Goal: Task Accomplishment & Management: Complete application form

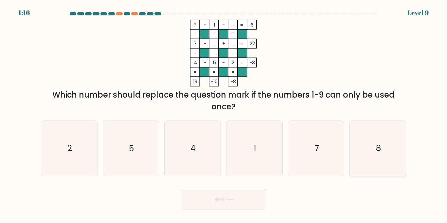
click at [374, 132] on icon "8" at bounding box center [377, 148] width 55 height 55
click at [224, 115] on input "f. 8" at bounding box center [224, 113] width 0 height 3
radio input "true"
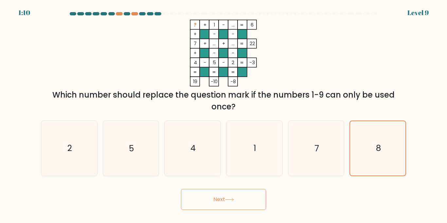
click at [253, 206] on button "Next" at bounding box center [223, 199] width 85 height 21
click at [238, 202] on button "Next" at bounding box center [223, 199] width 85 height 21
click at [229, 200] on icon at bounding box center [229, 200] width 9 height 4
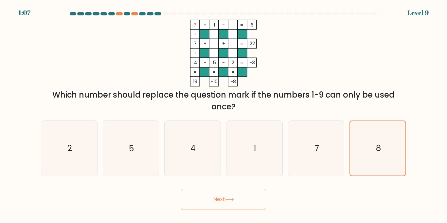
click at [229, 200] on icon at bounding box center [229, 200] width 9 height 4
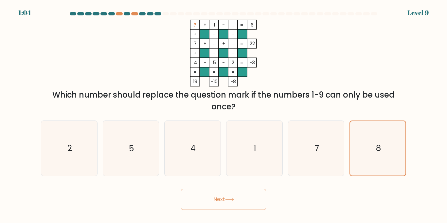
click at [230, 198] on icon at bounding box center [229, 200] width 9 height 4
click at [386, 154] on icon "8" at bounding box center [378, 148] width 54 height 54
click at [224, 115] on input "f. 8" at bounding box center [224, 113] width 0 height 3
click at [228, 206] on button "Next" at bounding box center [223, 199] width 85 height 21
click at [247, 195] on button "Next" at bounding box center [223, 199] width 85 height 21
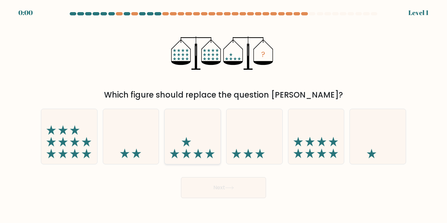
click at [210, 162] on div at bounding box center [192, 136] width 57 height 55
click at [224, 115] on input "c." at bounding box center [224, 113] width 0 height 3
radio input "true"
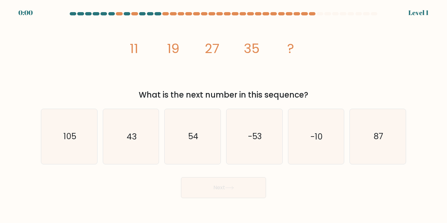
click at [210, 162] on icon "54" at bounding box center [192, 136] width 55 height 55
click at [224, 115] on input "c. 54" at bounding box center [224, 113] width 0 height 3
radio input "true"
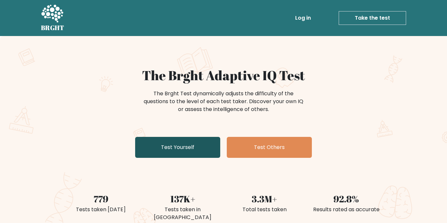
click at [195, 153] on link "Test Yourself" at bounding box center [177, 147] width 85 height 21
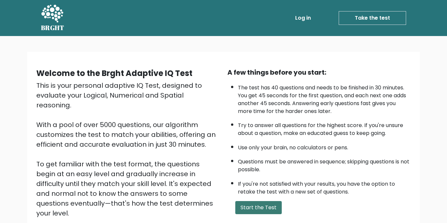
click at [263, 210] on button "Start the Test" at bounding box center [258, 207] width 46 height 13
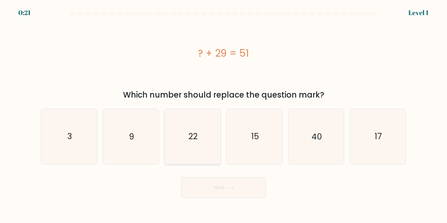
click at [204, 133] on icon "22" at bounding box center [192, 136] width 55 height 55
click at [224, 115] on input "c. 22" at bounding box center [224, 113] width 0 height 3
radio input "true"
click at [221, 187] on button "Next" at bounding box center [223, 187] width 85 height 21
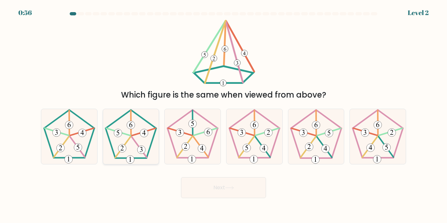
click at [143, 151] on 393 at bounding box center [141, 150] width 8 height 8
click at [224, 115] on input "b." at bounding box center [224, 113] width 0 height 3
radio input "true"
click at [199, 184] on button "Next" at bounding box center [223, 187] width 85 height 21
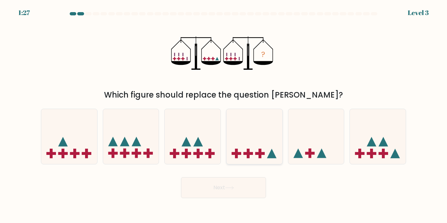
click at [272, 146] on icon at bounding box center [254, 136] width 56 height 46
click at [224, 115] on input "d." at bounding box center [224, 113] width 0 height 3
radio input "true"
click at [244, 182] on button "Next" at bounding box center [223, 187] width 85 height 21
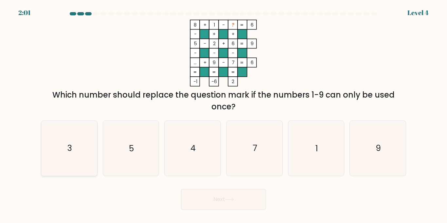
click at [86, 140] on icon "3" at bounding box center [69, 148] width 55 height 55
click at [224, 115] on input "a. 3" at bounding box center [224, 113] width 0 height 3
radio input "true"
click at [208, 195] on button "Next" at bounding box center [223, 199] width 85 height 21
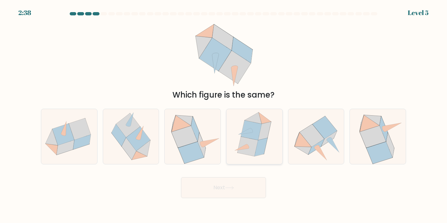
click at [265, 153] on icon at bounding box center [254, 136] width 47 height 55
click at [224, 115] on input "d." at bounding box center [224, 113] width 0 height 3
radio input "true"
click at [232, 188] on icon at bounding box center [229, 188] width 9 height 4
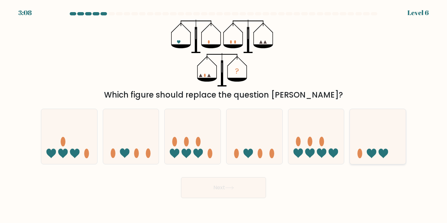
click at [355, 149] on icon at bounding box center [378, 136] width 56 height 46
click at [224, 115] on input "f." at bounding box center [224, 113] width 0 height 3
radio input "true"
click at [232, 187] on icon at bounding box center [229, 188] width 9 height 4
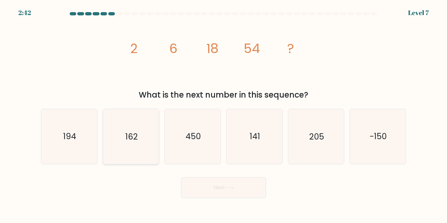
click at [114, 147] on icon "162" at bounding box center [130, 136] width 55 height 55
click at [224, 115] on input "b. 162" at bounding box center [224, 113] width 0 height 3
radio input "true"
click at [228, 191] on button "Next" at bounding box center [223, 187] width 85 height 21
click at [218, 188] on button "Next" at bounding box center [223, 187] width 85 height 21
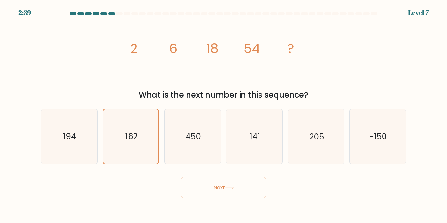
click at [218, 188] on button "Next" at bounding box center [223, 187] width 85 height 21
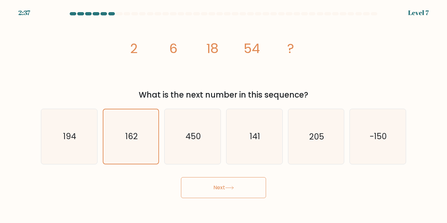
click at [218, 188] on button "Next" at bounding box center [223, 187] width 85 height 21
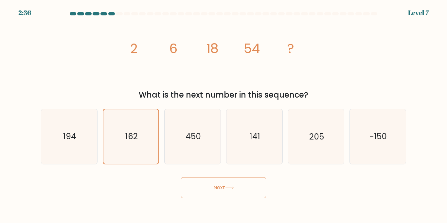
click at [218, 188] on button "Next" at bounding box center [223, 187] width 85 height 21
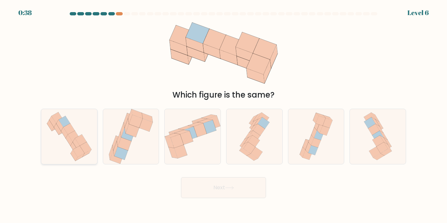
click at [51, 149] on icon at bounding box center [69, 136] width 52 height 55
click at [224, 115] on input "a." at bounding box center [224, 113] width 0 height 3
radio input "true"
click at [195, 187] on button "Next" at bounding box center [223, 187] width 85 height 21
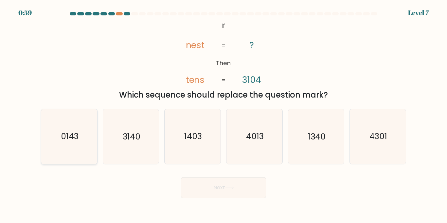
click at [62, 124] on icon "0143" at bounding box center [69, 136] width 55 height 55
click at [224, 115] on input "a. 0143" at bounding box center [224, 113] width 0 height 3
radio input "true"
click at [210, 191] on button "Next" at bounding box center [223, 187] width 85 height 21
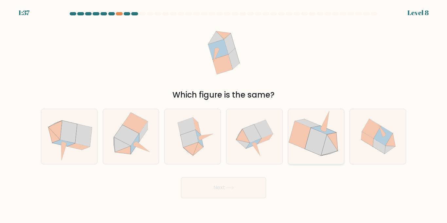
click at [304, 147] on icon at bounding box center [300, 134] width 22 height 27
click at [224, 115] on input "e." at bounding box center [224, 113] width 0 height 3
radio input "true"
click at [239, 160] on icon at bounding box center [254, 136] width 55 height 55
click at [224, 115] on input "d." at bounding box center [224, 113] width 0 height 3
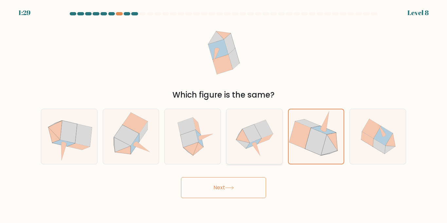
radio input "true"
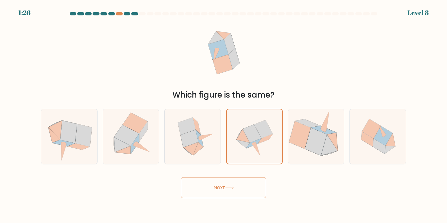
click at [219, 190] on button "Next" at bounding box center [223, 187] width 85 height 21
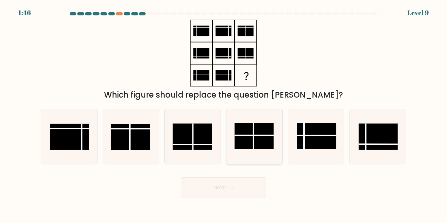
click at [254, 131] on rect at bounding box center [253, 136] width 39 height 26
click at [224, 115] on input "d." at bounding box center [224, 113] width 0 height 3
radio input "true"
click at [225, 183] on button "Next" at bounding box center [223, 187] width 85 height 21
click at [222, 183] on button "Next" at bounding box center [223, 187] width 85 height 21
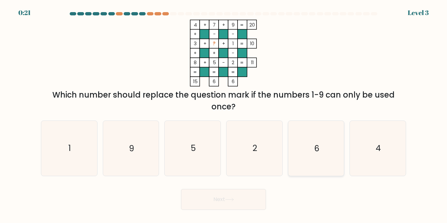
click at [339, 140] on icon "6" at bounding box center [316, 148] width 55 height 55
click at [224, 115] on input "e. 6" at bounding box center [224, 113] width 0 height 3
radio input "true"
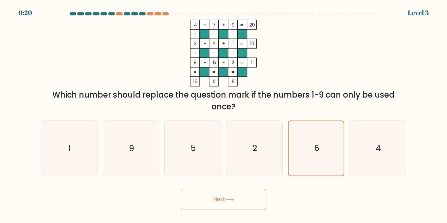
click at [247, 209] on button "Next" at bounding box center [223, 199] width 85 height 21
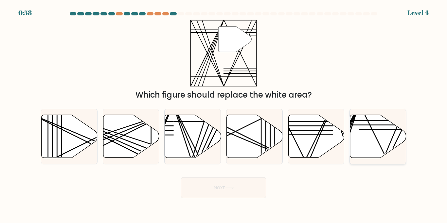
click at [373, 140] on icon at bounding box center [378, 136] width 56 height 43
click at [224, 115] on input "f." at bounding box center [224, 113] width 0 height 3
radio input "true"
click at [225, 191] on button "Next" at bounding box center [223, 187] width 85 height 21
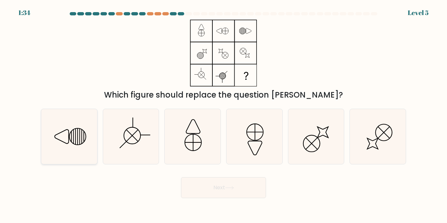
click at [95, 146] on icon at bounding box center [69, 136] width 55 height 55
click at [224, 115] on input "a." at bounding box center [224, 113] width 0 height 3
radio input "true"
click at [124, 149] on icon at bounding box center [130, 136] width 55 height 55
click at [224, 115] on input "b." at bounding box center [224, 113] width 0 height 3
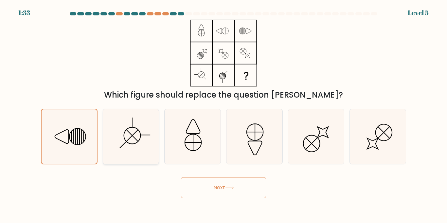
radio input "true"
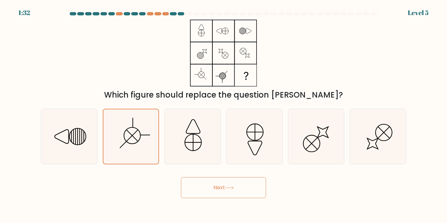
click at [234, 185] on button "Next" at bounding box center [223, 187] width 85 height 21
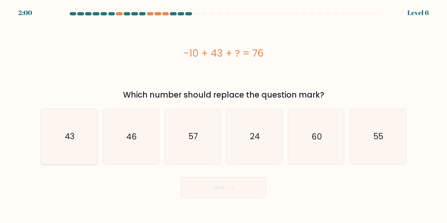
click at [83, 145] on icon "43" at bounding box center [69, 136] width 55 height 55
click at [224, 115] on input "a. 43" at bounding box center [224, 113] width 0 height 3
radio input "true"
click at [220, 191] on button "Next" at bounding box center [223, 187] width 85 height 21
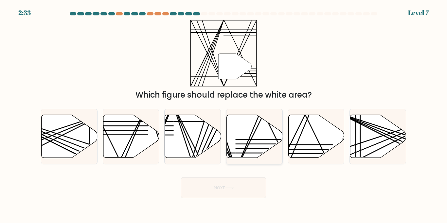
click at [258, 135] on icon at bounding box center [255, 136] width 56 height 43
click at [224, 115] on input "d." at bounding box center [224, 113] width 0 height 3
radio input "true"
click at [220, 189] on button "Next" at bounding box center [223, 187] width 85 height 21
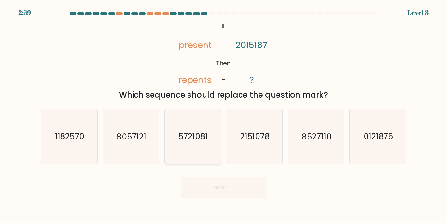
click at [192, 124] on icon "5721081" at bounding box center [192, 136] width 55 height 55
click at [224, 115] on input "c. 5721081" at bounding box center [224, 113] width 0 height 3
radio input "true"
click at [395, 138] on icon "0121875" at bounding box center [377, 136] width 55 height 55
click at [224, 115] on input "f. 0121875" at bounding box center [224, 113] width 0 height 3
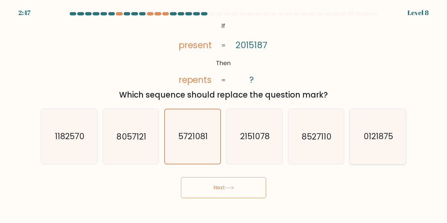
radio input "true"
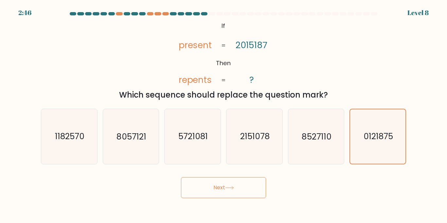
click at [215, 183] on button "Next" at bounding box center [223, 187] width 85 height 21
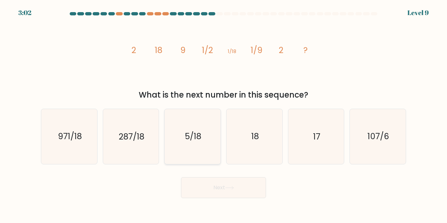
click at [188, 146] on icon "5/18" at bounding box center [192, 136] width 55 height 55
click at [224, 115] on input "c. 5/18" at bounding box center [224, 113] width 0 height 3
radio input "true"
click at [246, 191] on button "Next" at bounding box center [223, 187] width 85 height 21
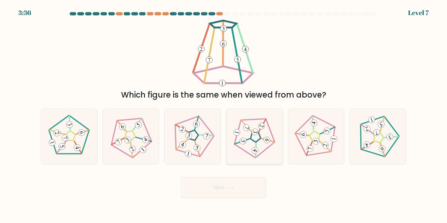
click at [267, 148] on 250 at bounding box center [256, 137] width 47 height 49
click at [224, 115] on input "d." at bounding box center [224, 113] width 0 height 3
radio input "true"
click at [247, 190] on button "Next" at bounding box center [223, 187] width 85 height 21
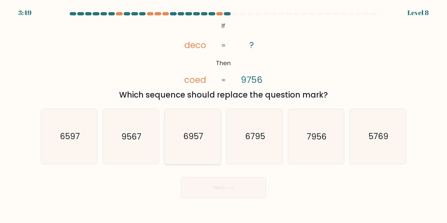
click at [198, 133] on text "6957" at bounding box center [193, 136] width 20 height 11
click at [224, 115] on input "c. 6957" at bounding box center [224, 113] width 0 height 3
radio input "true"
click at [56, 145] on icon "6597" at bounding box center [69, 136] width 55 height 55
click at [224, 115] on input "a. 6597" at bounding box center [224, 113] width 0 height 3
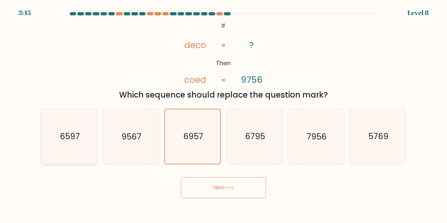
radio input "true"
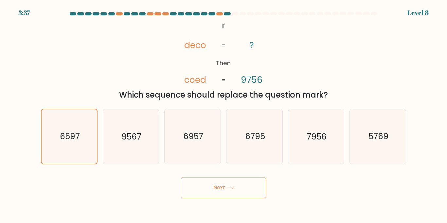
click at [217, 190] on button "Next" at bounding box center [223, 187] width 85 height 21
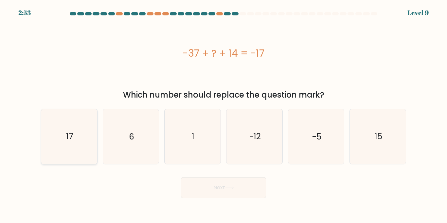
click at [75, 133] on icon "17" at bounding box center [69, 136] width 55 height 55
click at [224, 115] on input "a. 17" at bounding box center [224, 113] width 0 height 3
radio input "true"
click at [242, 190] on button "Next" at bounding box center [223, 187] width 85 height 21
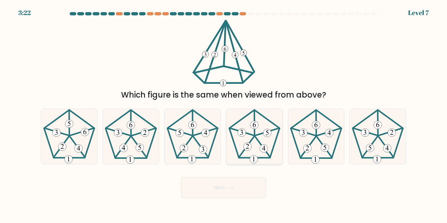
click at [262, 144] on icon at bounding box center [254, 136] width 55 height 55
click at [224, 115] on input "d." at bounding box center [224, 113] width 0 height 3
radio input "true"
click at [251, 194] on button "Next" at bounding box center [223, 187] width 85 height 21
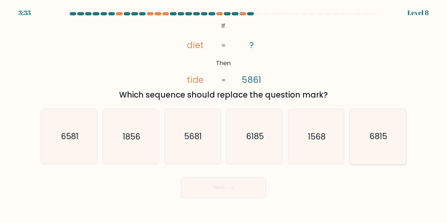
click at [388, 123] on icon "6815" at bounding box center [377, 136] width 55 height 55
click at [224, 115] on input "f. 6815" at bounding box center [224, 113] width 0 height 3
radio input "true"
click at [255, 192] on button "Next" at bounding box center [223, 187] width 85 height 21
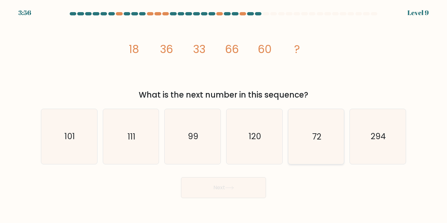
click at [335, 151] on icon "72" at bounding box center [316, 136] width 55 height 55
click at [224, 115] on input "e. 72" at bounding box center [224, 113] width 0 height 3
radio input "true"
click at [255, 147] on icon "120" at bounding box center [254, 136] width 55 height 55
click at [224, 115] on input "d. 120" at bounding box center [224, 113] width 0 height 3
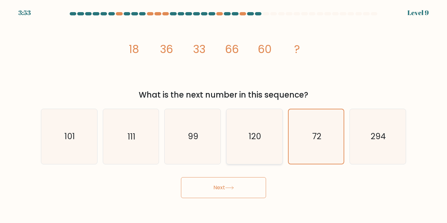
radio input "true"
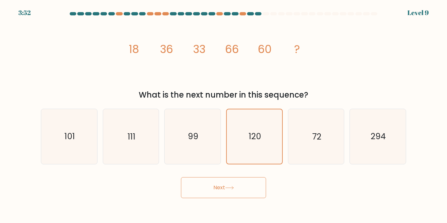
click at [225, 180] on button "Next" at bounding box center [223, 187] width 85 height 21
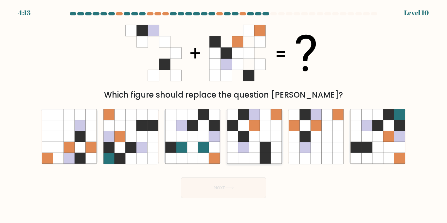
click at [261, 143] on icon at bounding box center [265, 147] width 11 height 11
click at [224, 115] on input "d." at bounding box center [224, 113] width 0 height 3
radio input "true"
click at [259, 181] on button "Next" at bounding box center [223, 187] width 85 height 21
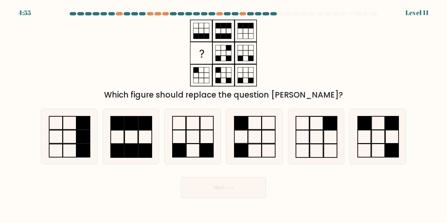
click at [254, 190] on button "Next" at bounding box center [223, 187] width 85 height 21
click at [318, 59] on div "Which figure should replace the question mark?" at bounding box center [223, 60] width 373 height 81
click at [69, 141] on icon at bounding box center [69, 136] width 55 height 55
click at [224, 115] on input "a." at bounding box center [224, 113] width 0 height 3
radio input "true"
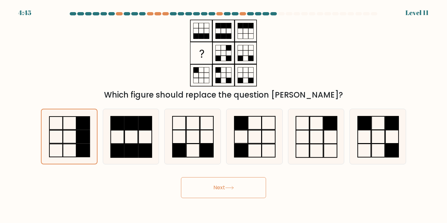
click at [240, 189] on button "Next" at bounding box center [223, 187] width 85 height 21
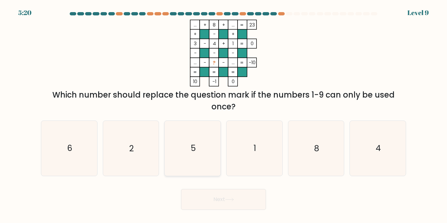
click at [203, 154] on icon "5" at bounding box center [192, 148] width 55 height 55
click at [224, 115] on input "c. 5" at bounding box center [224, 113] width 0 height 3
radio input "true"
click at [215, 195] on button "Next" at bounding box center [223, 199] width 85 height 21
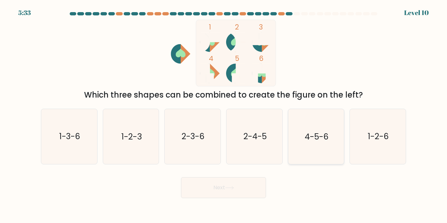
click at [323, 125] on icon "4-5-6" at bounding box center [316, 136] width 55 height 55
click at [224, 115] on input "e. 4-5-6" at bounding box center [224, 113] width 0 height 3
radio input "true"
click at [219, 194] on button "Next" at bounding box center [223, 187] width 85 height 21
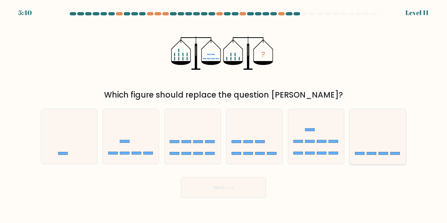
click at [376, 139] on icon at bounding box center [378, 136] width 56 height 46
click at [224, 115] on input "f." at bounding box center [224, 113] width 0 height 3
radio input "true"
click at [225, 188] on button "Next" at bounding box center [223, 187] width 85 height 21
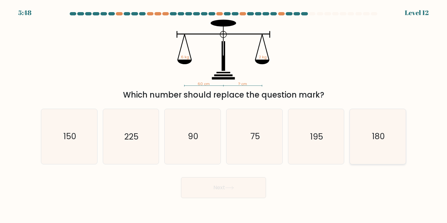
click at [371, 145] on icon "180" at bounding box center [377, 136] width 55 height 55
click at [224, 115] on input "f. 180" at bounding box center [224, 113] width 0 height 3
radio input "true"
click at [247, 187] on button "Next" at bounding box center [223, 187] width 85 height 21
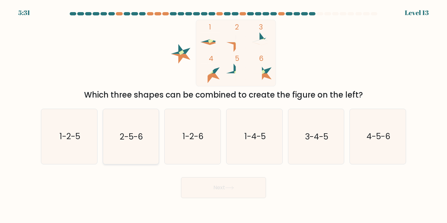
click at [143, 140] on text "2-5-6" at bounding box center [131, 136] width 23 height 11
click at [224, 115] on input "b. 2-5-6" at bounding box center [224, 113] width 0 height 3
radio input "true"
click at [242, 187] on button "Next" at bounding box center [223, 187] width 85 height 21
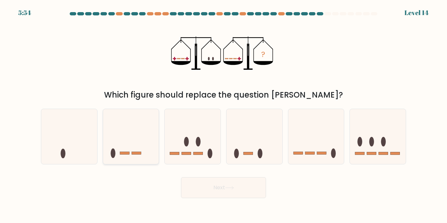
click at [131, 159] on icon at bounding box center [131, 136] width 56 height 46
click at [224, 115] on input "b." at bounding box center [224, 113] width 0 height 3
radio input "true"
click at [198, 186] on button "Next" at bounding box center [223, 187] width 85 height 21
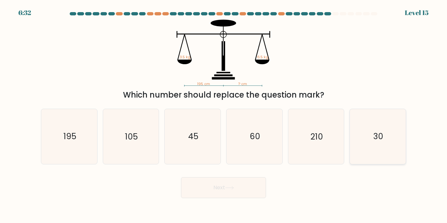
click at [405, 129] on icon "30" at bounding box center [377, 136] width 55 height 55
click at [224, 115] on input "f. 30" at bounding box center [224, 113] width 0 height 3
radio input "true"
click at [201, 189] on button "Next" at bounding box center [223, 187] width 85 height 21
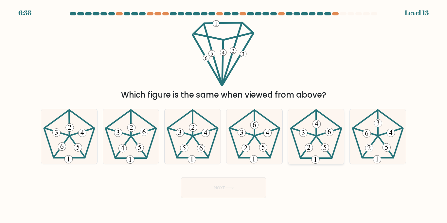
click at [315, 141] on icon at bounding box center [316, 136] width 55 height 55
click at [224, 115] on input "e." at bounding box center [224, 113] width 0 height 3
radio input "true"
click at [210, 185] on button "Next" at bounding box center [223, 187] width 85 height 21
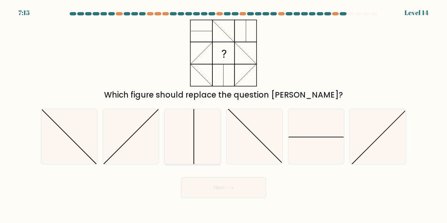
click at [190, 141] on icon at bounding box center [192, 136] width 55 height 55
click at [224, 115] on input "c." at bounding box center [224, 113] width 0 height 3
radio input "true"
click at [219, 187] on button "Next" at bounding box center [223, 187] width 85 height 21
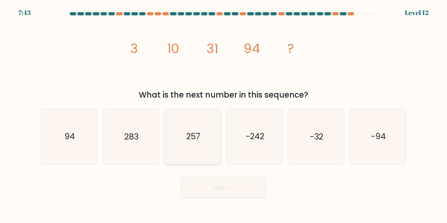
click at [190, 143] on icon "257" at bounding box center [192, 136] width 55 height 55
click at [224, 115] on input "c. 257" at bounding box center [224, 113] width 0 height 3
radio input "true"
click at [210, 184] on button "Next" at bounding box center [223, 187] width 85 height 21
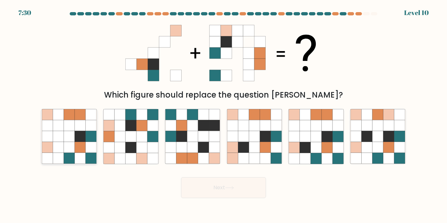
click at [82, 150] on icon at bounding box center [80, 147] width 11 height 11
click at [224, 115] on input "a." at bounding box center [224, 113] width 0 height 3
radio input "true"
click at [257, 196] on button "Next" at bounding box center [223, 187] width 85 height 21
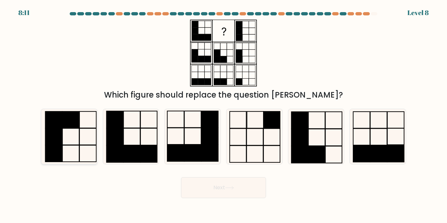
click at [65, 124] on rect at bounding box center [70, 120] width 17 height 17
click at [224, 115] on input "a." at bounding box center [224, 113] width 0 height 3
radio input "true"
click at [196, 187] on button "Next" at bounding box center [223, 187] width 85 height 21
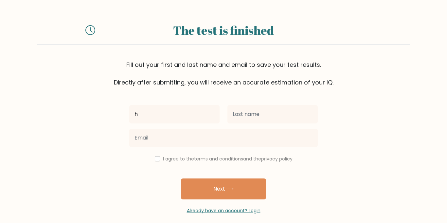
type input "h"
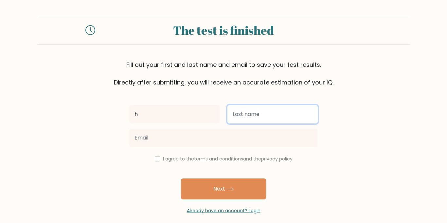
click at [238, 114] on input "text" at bounding box center [272, 114] width 90 height 18
type input "ck"
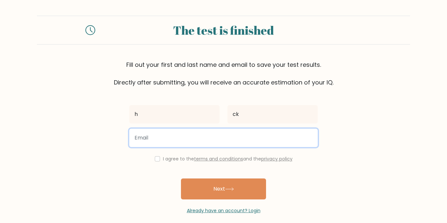
click at [217, 140] on input "email" at bounding box center [223, 138] width 188 height 18
type input "[EMAIL_ADDRESS][PERSON_NAME][DOMAIN_NAME]"
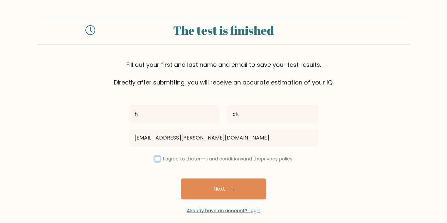
click at [155, 158] on input "checkbox" at bounding box center [157, 158] width 5 height 5
checkbox input "true"
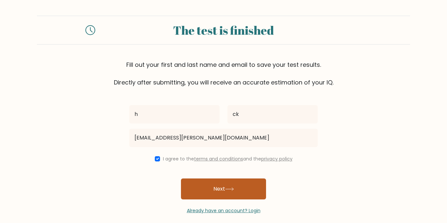
click at [215, 188] on button "Next" at bounding box center [223, 188] width 85 height 21
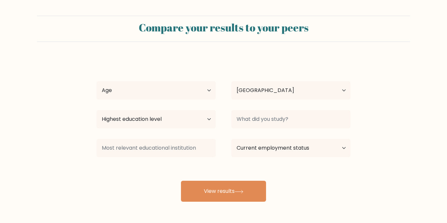
select select "US"
click at [188, 94] on select "Age Under [DEMOGRAPHIC_DATA] [DEMOGRAPHIC_DATA] [DEMOGRAPHIC_DATA] [DEMOGRAPHIC…" at bounding box center [156, 90] width 119 height 18
select select "min_18"
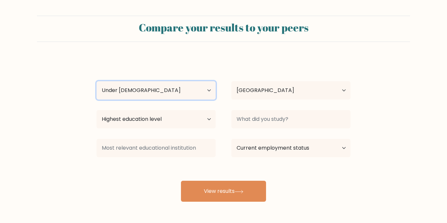
click at [97, 81] on select "Age Under 18 years old 18-24 years old 25-34 years old 35-44 years old 45-54 ye…" at bounding box center [156, 90] width 119 height 18
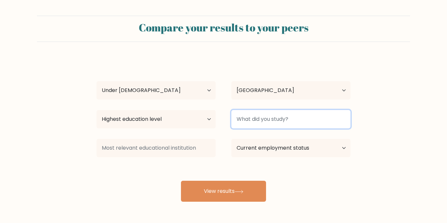
click at [257, 123] on input at bounding box center [290, 119] width 119 height 18
type input "n"
type input "N/A"
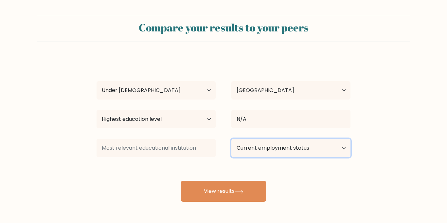
click at [279, 154] on select "Current employment status Employed Student Retired Other / prefer not to answer" at bounding box center [290, 148] width 119 height 18
select select "student"
click at [231, 139] on select "Current employment status Employed Student Retired Other / prefer not to answer" at bounding box center [290, 148] width 119 height 18
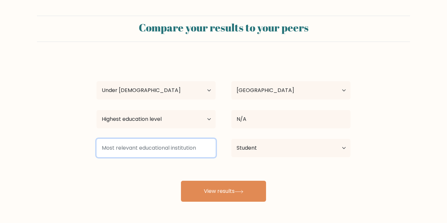
click at [162, 153] on input at bounding box center [156, 148] width 119 height 18
type input "f"
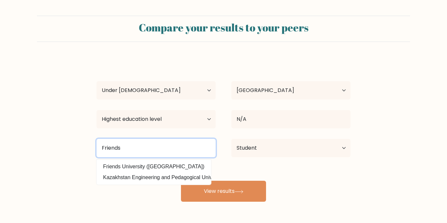
type input "Friends"
click at [181, 181] on button "View results" at bounding box center [223, 191] width 85 height 21
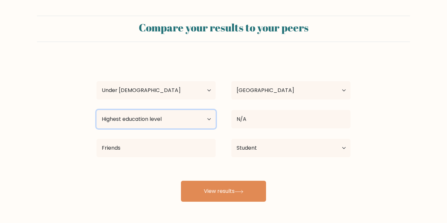
click at [145, 124] on select "Highest education level No schooling Primary Lower Secondary Upper Secondary Oc…" at bounding box center [156, 119] width 119 height 18
select select "lower_secondary"
click at [97, 110] on select "Highest education level No schooling Primary Lower Secondary Upper Secondary Oc…" at bounding box center [156, 119] width 119 height 18
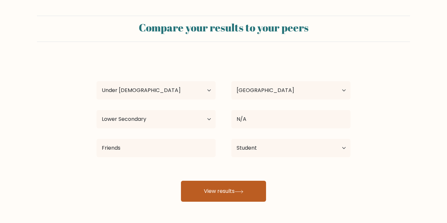
click at [219, 187] on button "View results" at bounding box center [223, 191] width 85 height 21
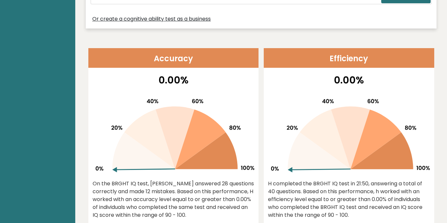
scroll to position [228, 0]
